Goal: Information Seeking & Learning: Find specific fact

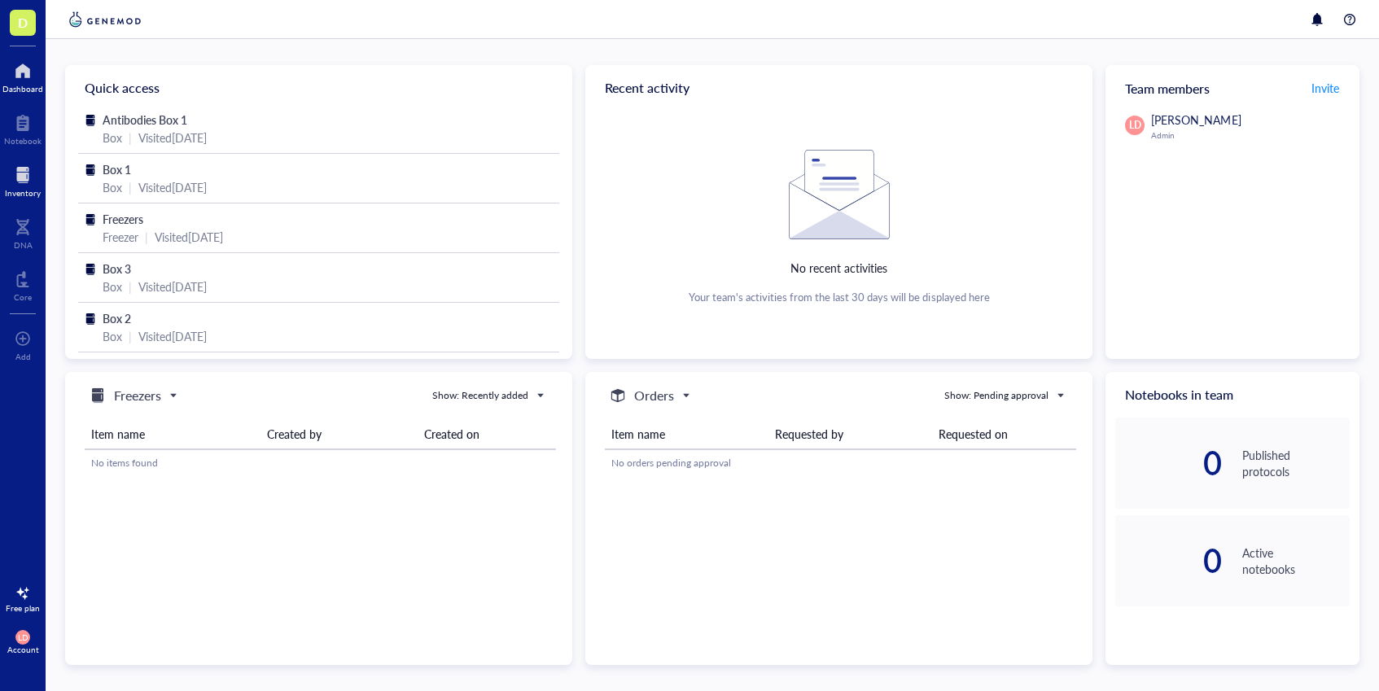
click at [22, 184] on div at bounding box center [23, 175] width 36 height 26
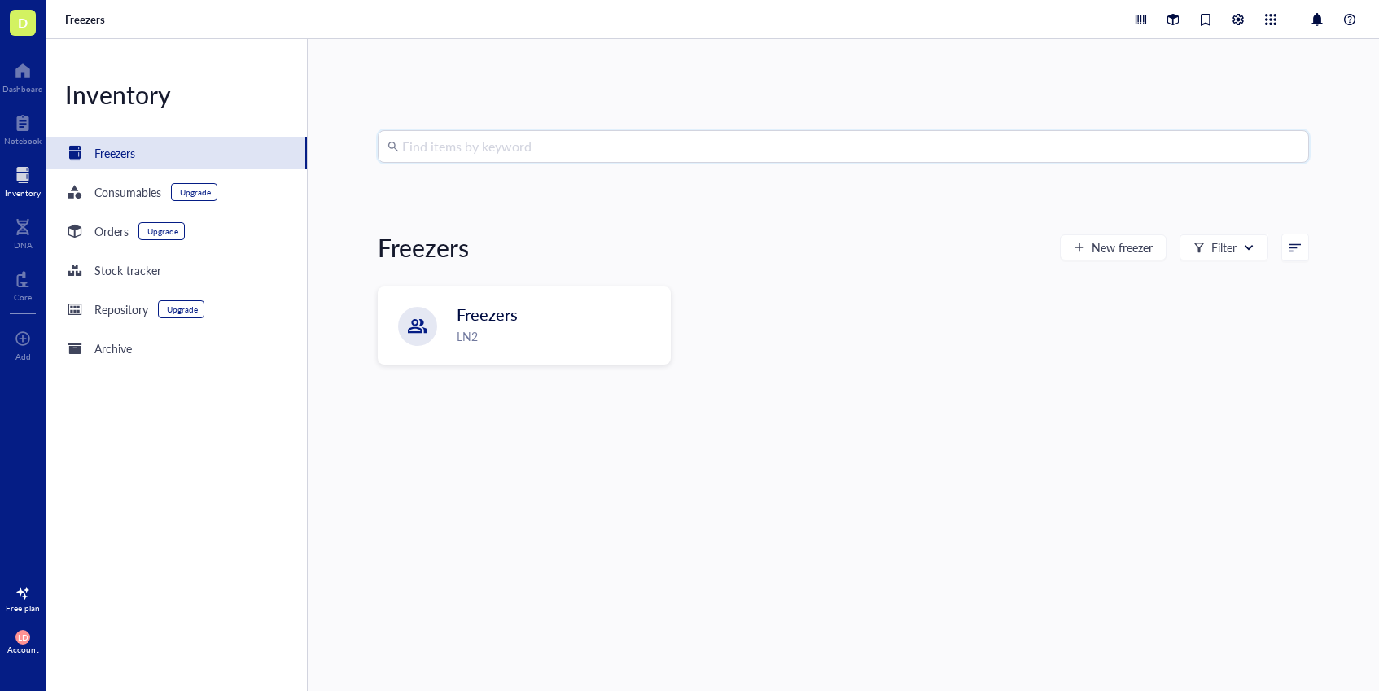
click at [472, 151] on input "search" at bounding box center [850, 146] width 897 height 31
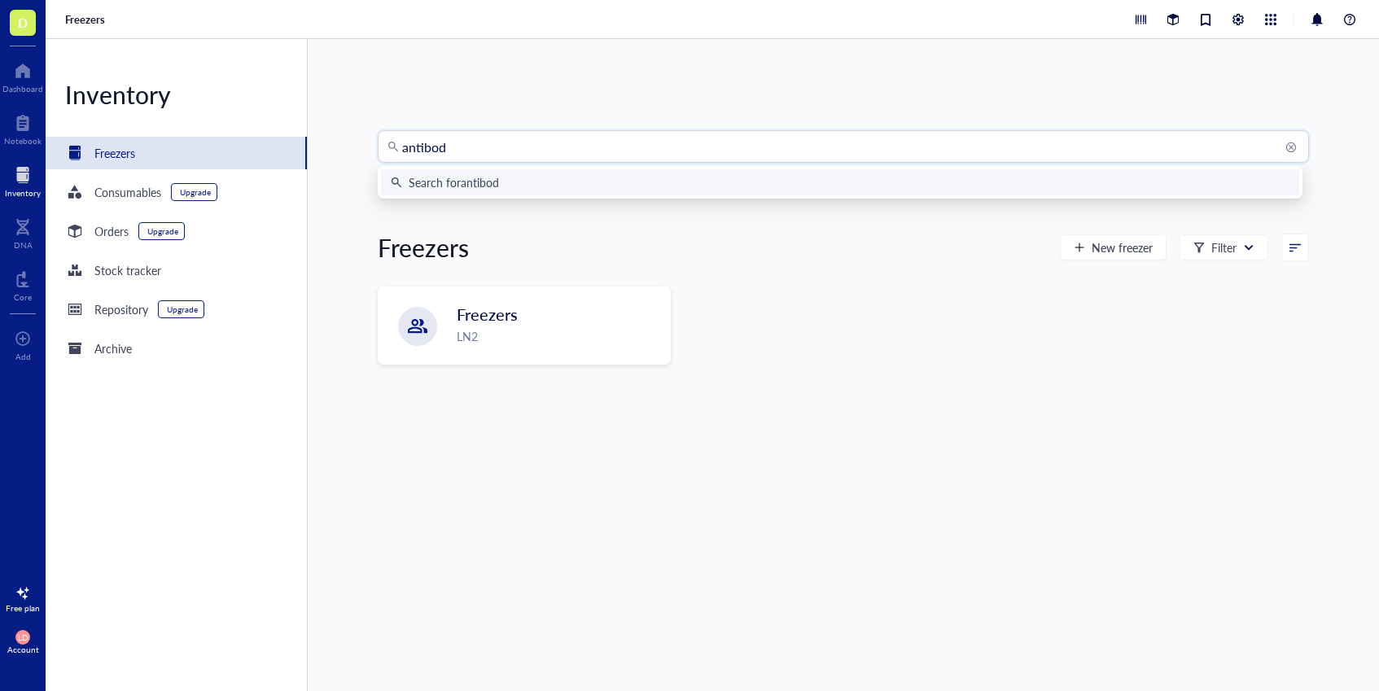
type input "antibody"
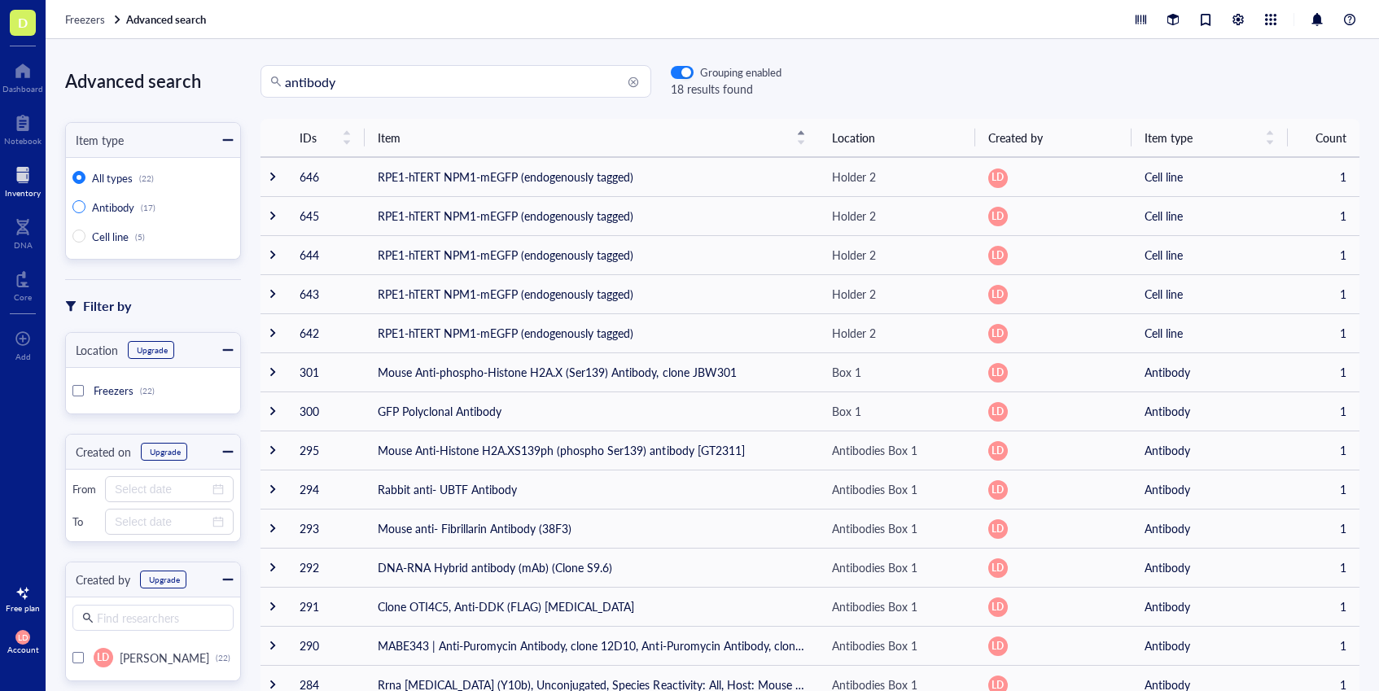
click at [103, 206] on span "Antibody" at bounding box center [113, 207] width 42 height 15
click at [86, 206] on input "Antibody (17)" at bounding box center [78, 206] width 13 height 13
radio input "true"
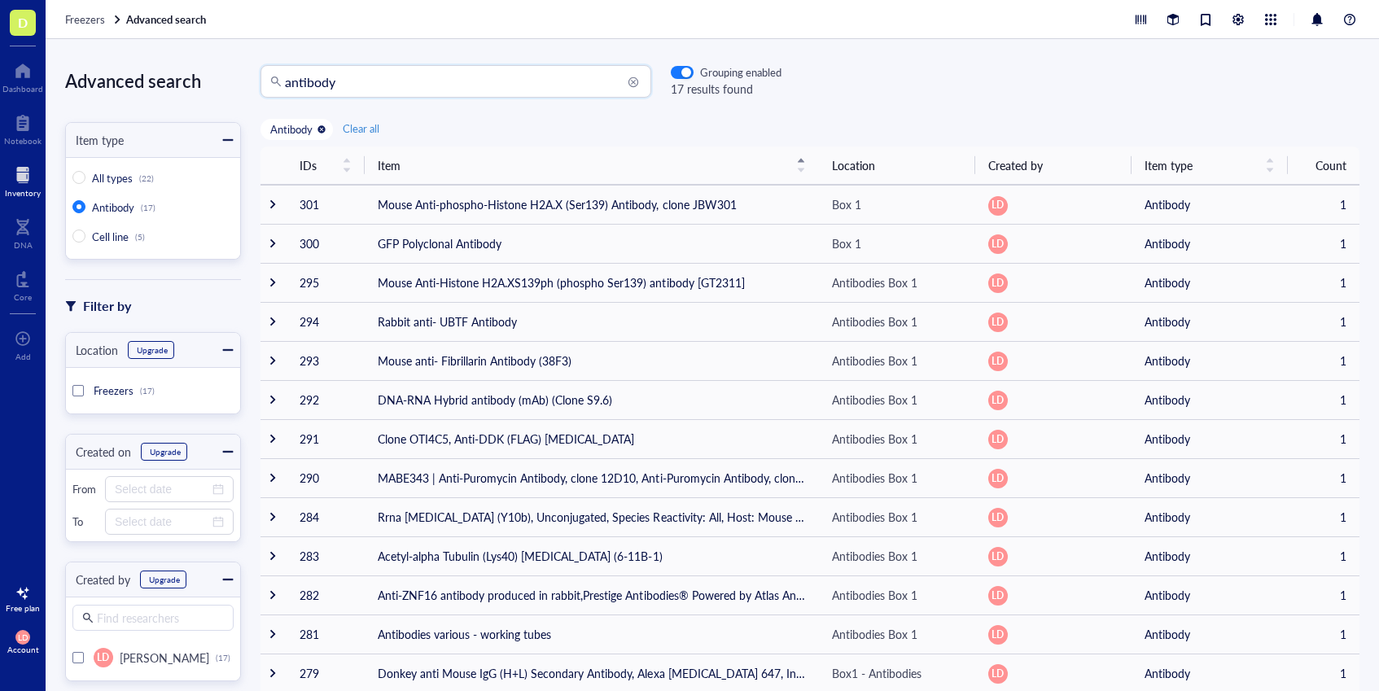
drag, startPoint x: 352, startPoint y: 86, endPoint x: 279, endPoint y: 89, distance: 72.5
click at [279, 89] on div "antibody" at bounding box center [456, 81] width 391 height 33
type input "h"
type input "hrp"
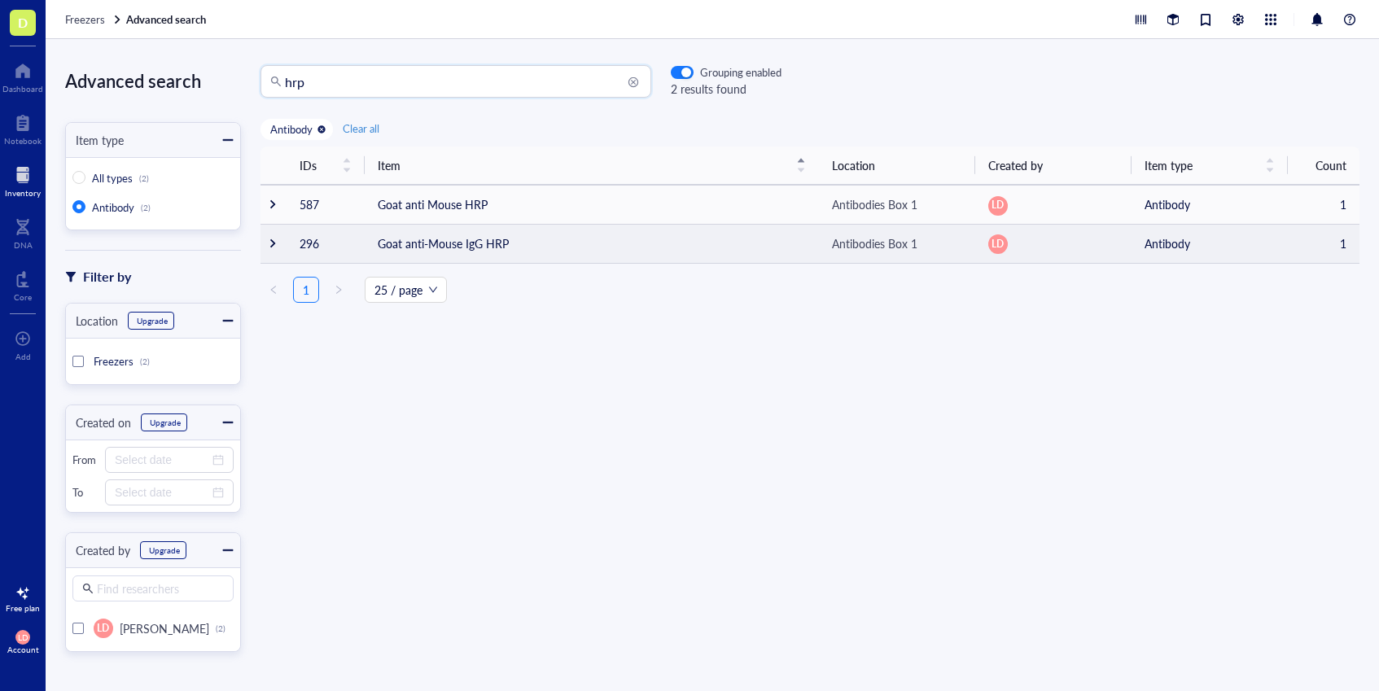
click at [458, 251] on td "Goat anti-Mouse IgG HRP" at bounding box center [592, 243] width 454 height 39
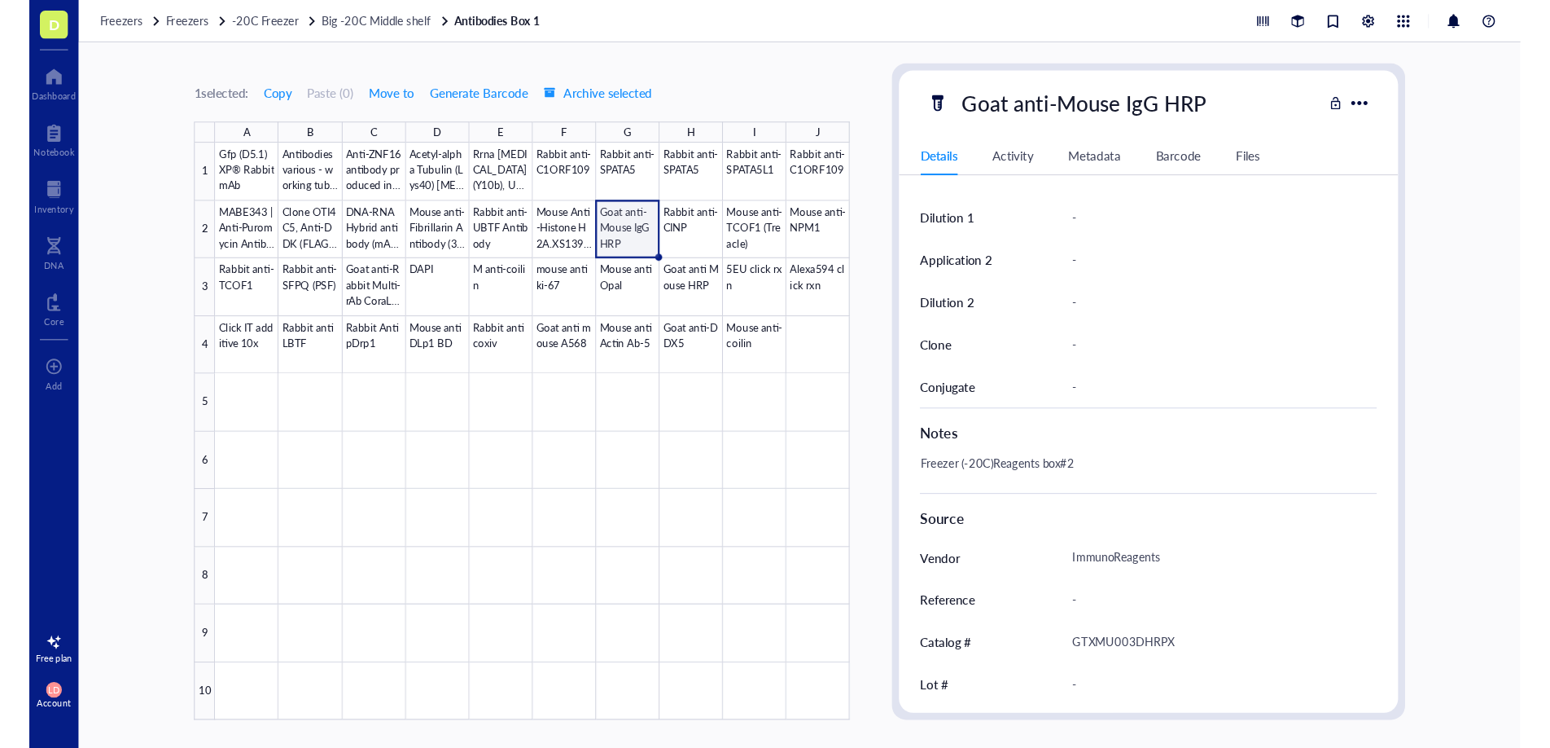
scroll to position [552, 0]
